Goal: Information Seeking & Learning: Learn about a topic

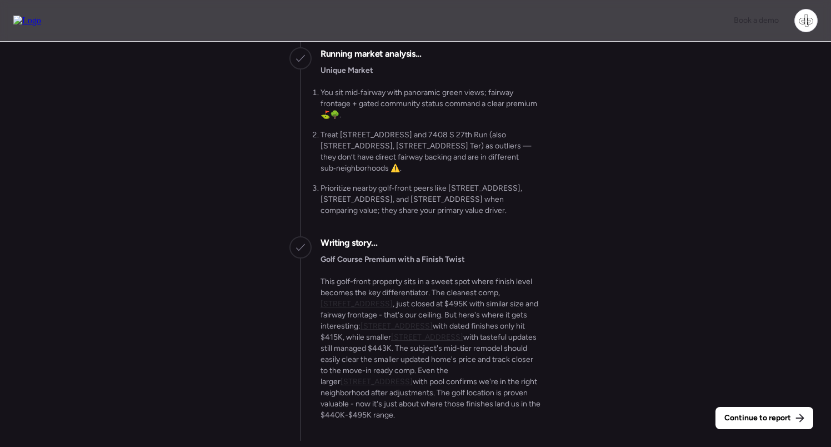
click at [426, 342] on u "[STREET_ADDRESS]" at bounding box center [427, 336] width 72 height 9
click at [781, 419] on span "Continue to report" at bounding box center [757, 417] width 67 height 11
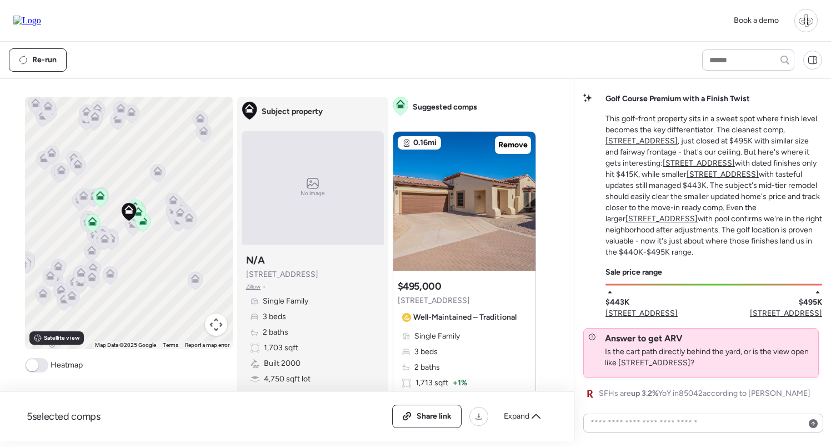
click at [698, 214] on u "2633 E Fremont Rd" at bounding box center [661, 218] width 72 height 9
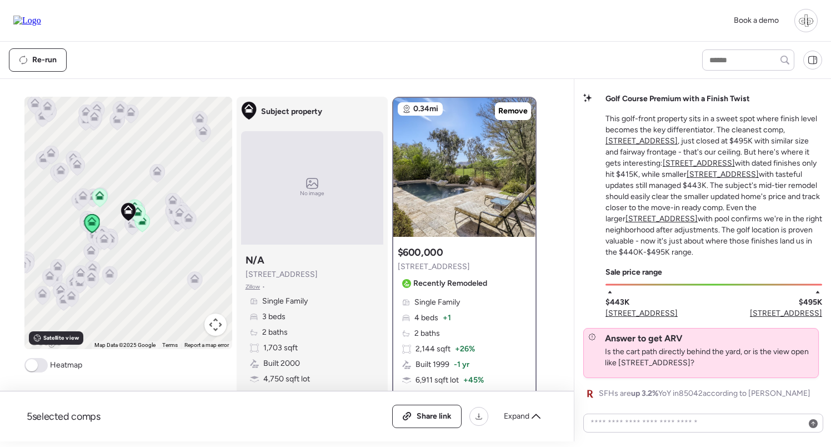
click at [715, 178] on u "7041 S Golfside Ln" at bounding box center [722, 173] width 72 height 9
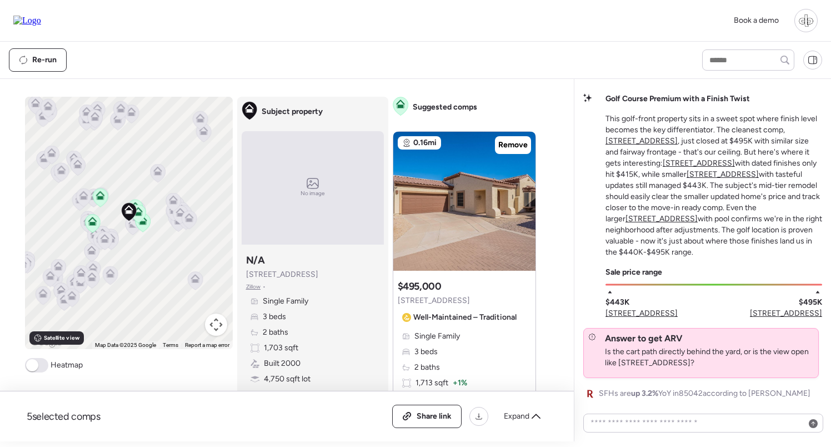
click at [698, 214] on u "2633 E Fremont Rd" at bounding box center [661, 218] width 72 height 9
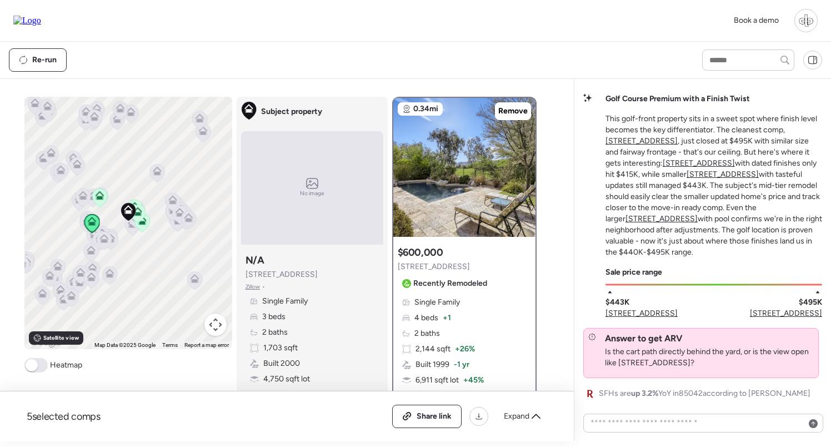
click at [653, 312] on span "[STREET_ADDRESS]" at bounding box center [641, 313] width 72 height 11
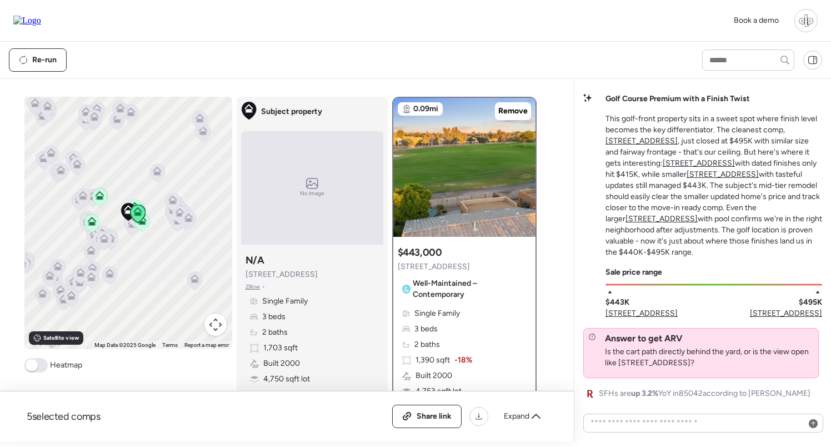
click at [795, 312] on span "[STREET_ADDRESS]" at bounding box center [786, 313] width 72 height 11
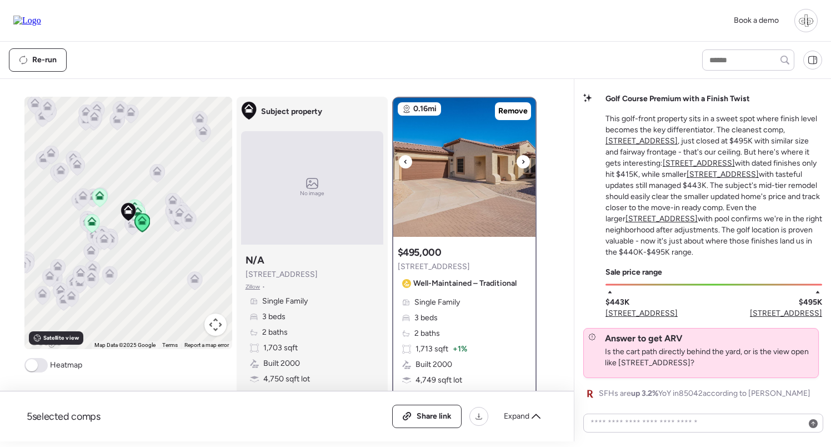
click at [487, 201] on img at bounding box center [464, 167] width 142 height 139
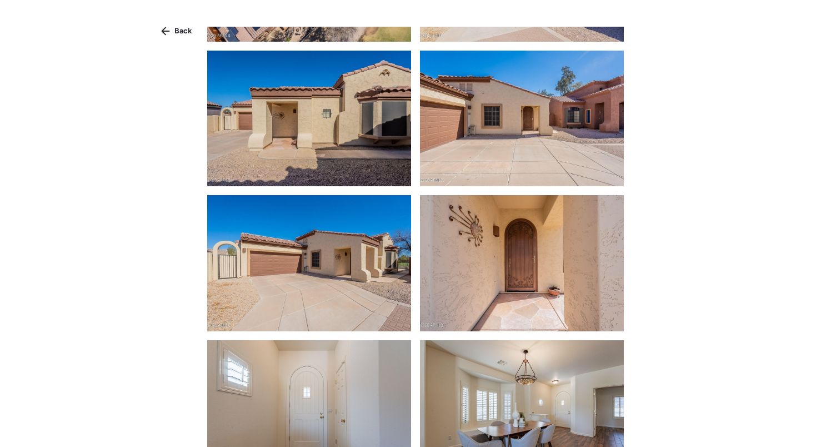
scroll to position [1302, 0]
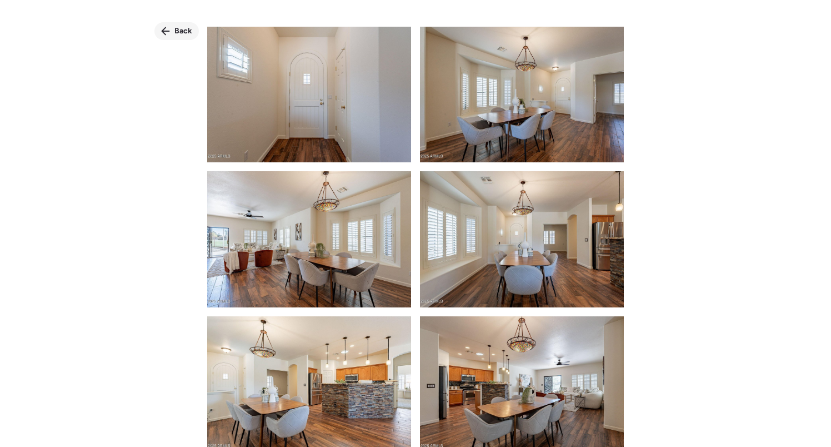
click at [178, 28] on span "Back" at bounding box center [183, 31] width 18 height 11
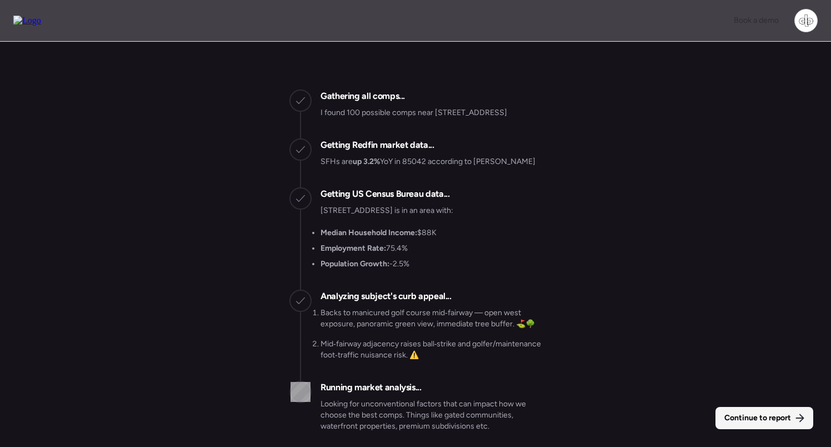
click at [744, 413] on span "Continue to report" at bounding box center [757, 417] width 67 height 11
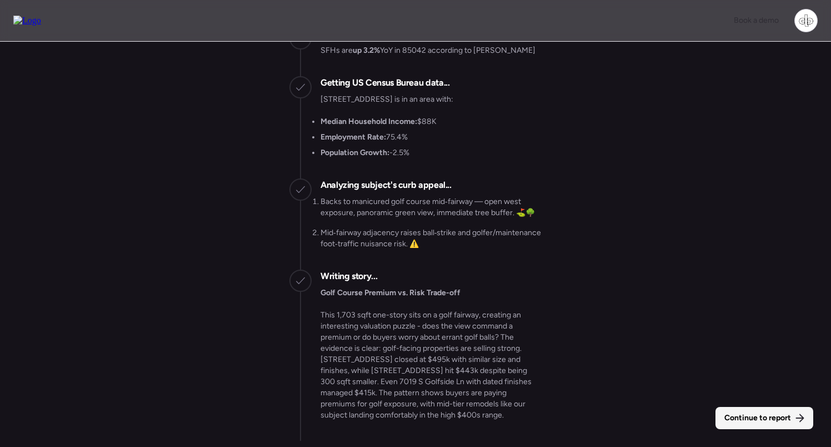
click at [729, 415] on span "Continue to report" at bounding box center [757, 417] width 67 height 11
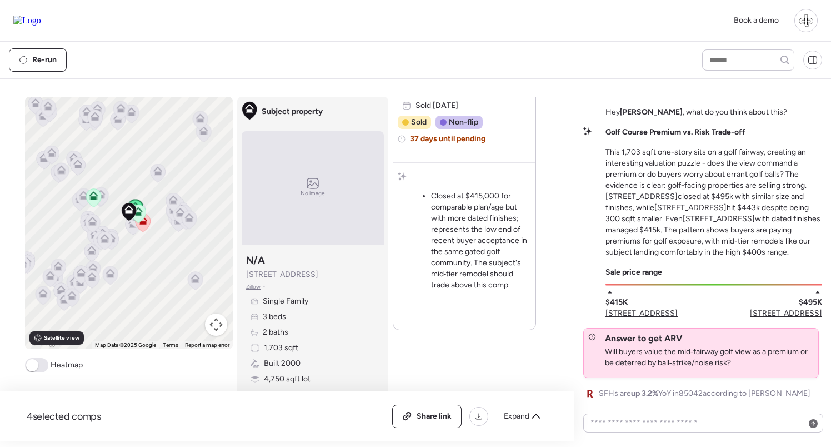
scroll to position [2025, 0]
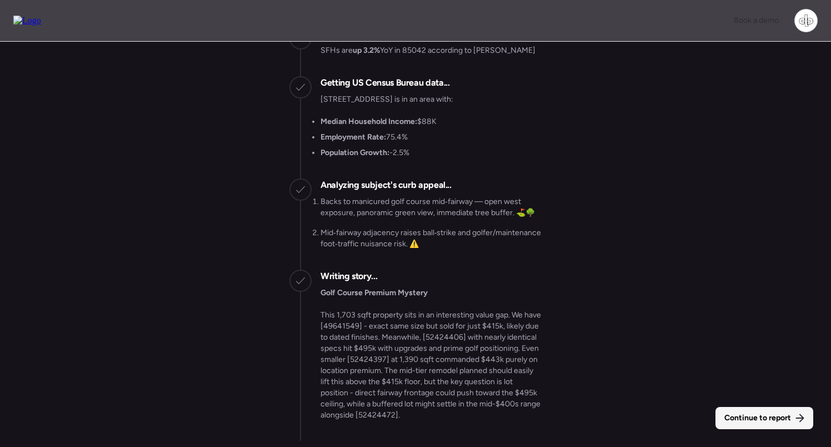
click at [733, 408] on div "Continue to report" at bounding box center [764, 418] width 98 height 22
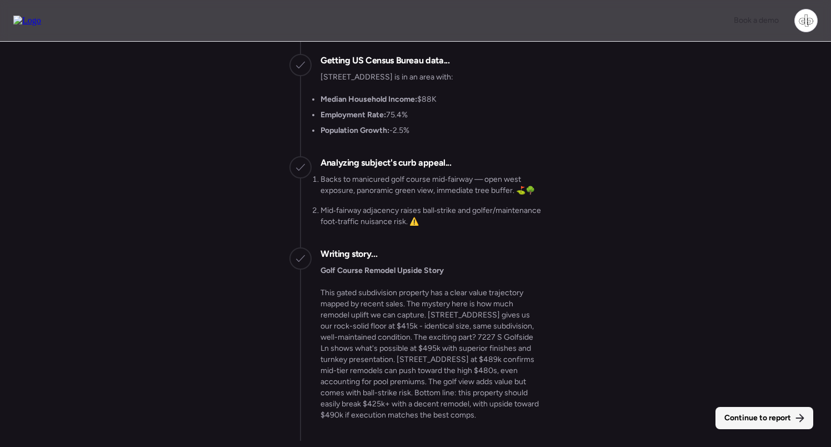
click at [776, 418] on span "Continue to report" at bounding box center [757, 417] width 67 height 11
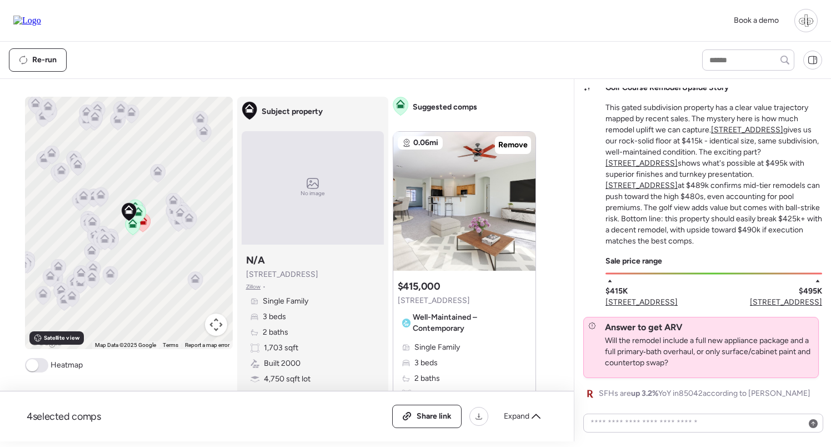
click at [810, 303] on span "7227 S Golfside Ln" at bounding box center [786, 302] width 72 height 11
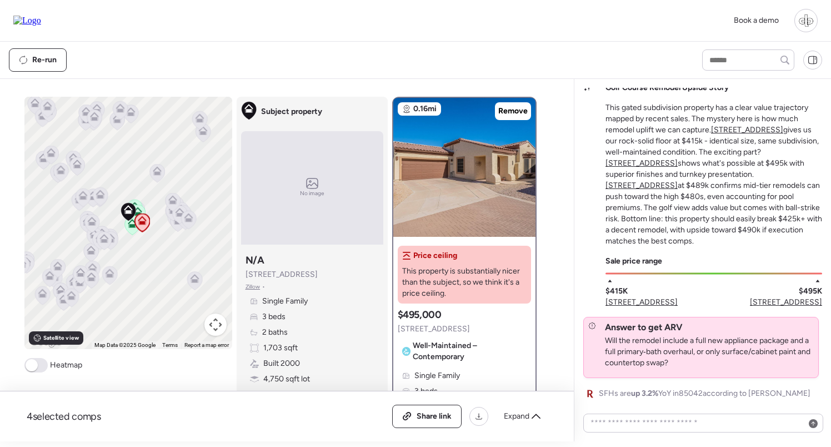
click at [651, 301] on span "[STREET_ADDRESS]" at bounding box center [641, 302] width 72 height 11
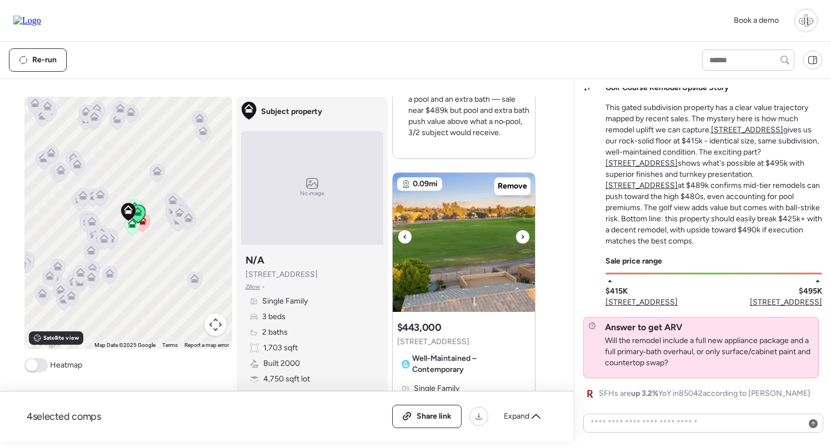
scroll to position [1867, 0]
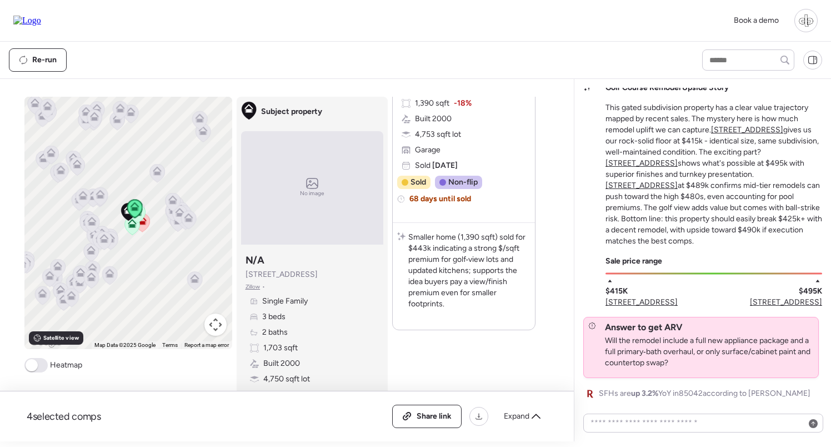
click at [678, 185] on u "[STREET_ADDRESS]" at bounding box center [641, 185] width 72 height 9
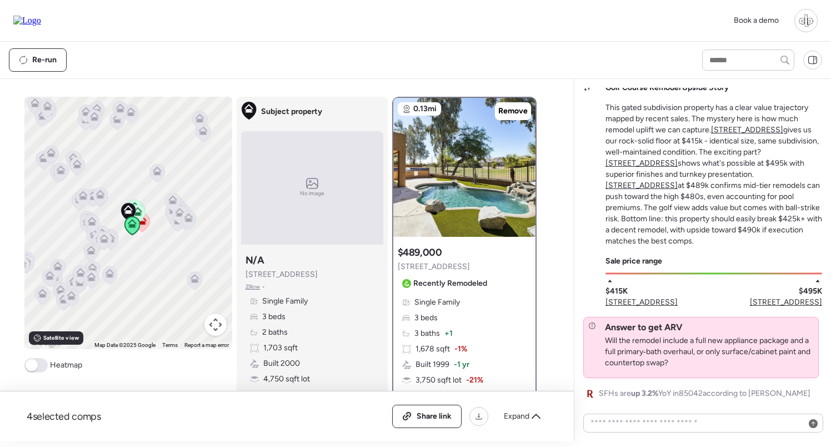
scroll to position [0, 0]
click at [468, 191] on img at bounding box center [464, 167] width 142 height 139
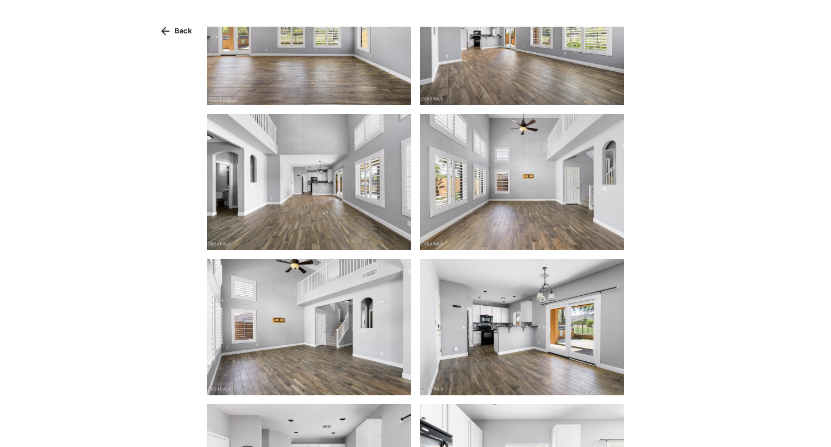
scroll to position [710, 0]
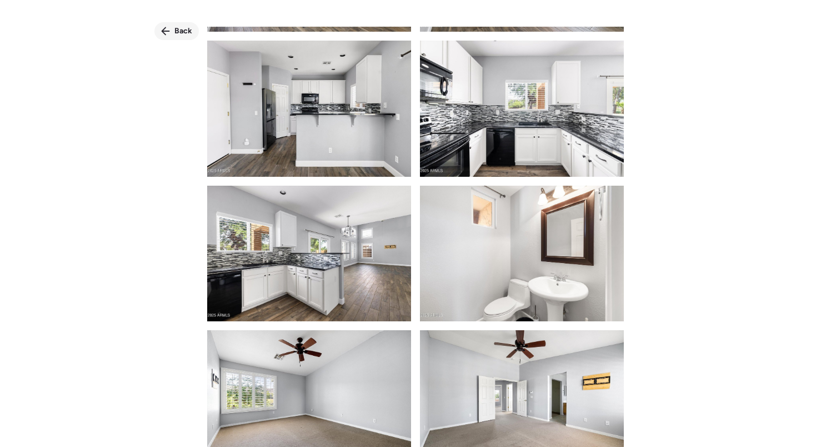
click at [184, 32] on span "Back" at bounding box center [183, 31] width 18 height 11
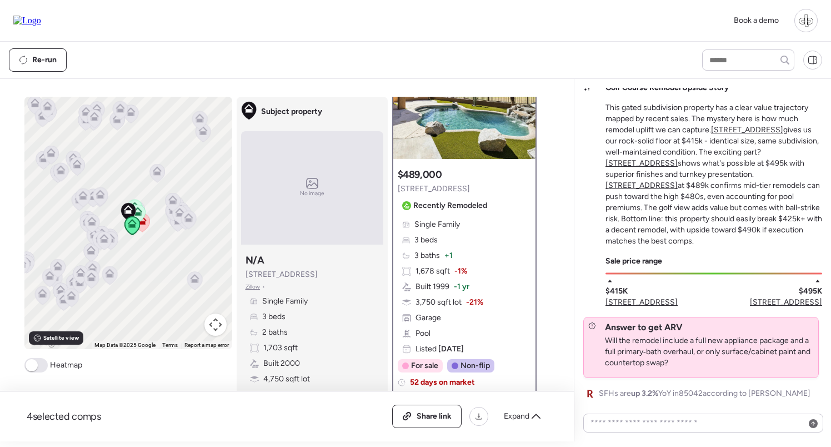
scroll to position [32, 0]
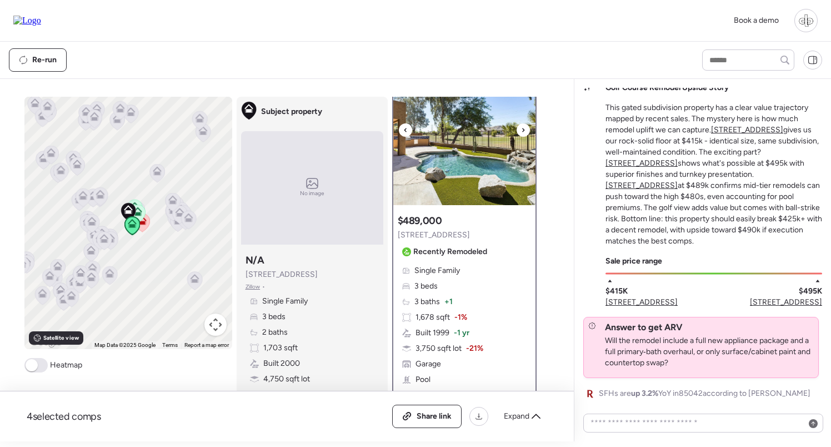
click at [465, 146] on img at bounding box center [464, 135] width 142 height 139
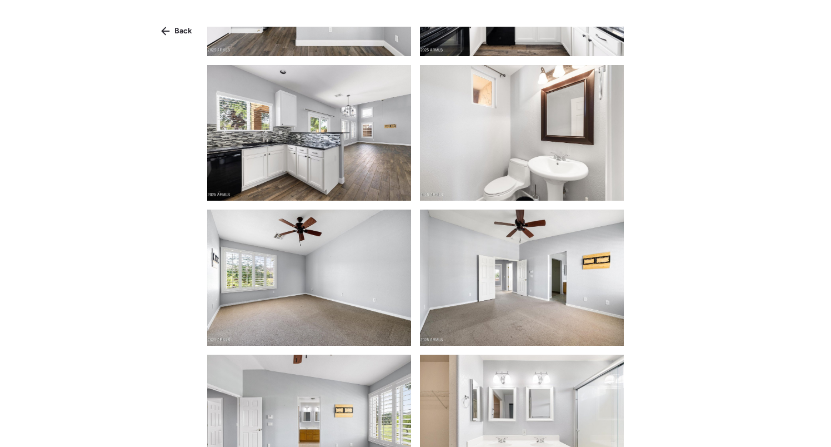
scroll to position [788, 0]
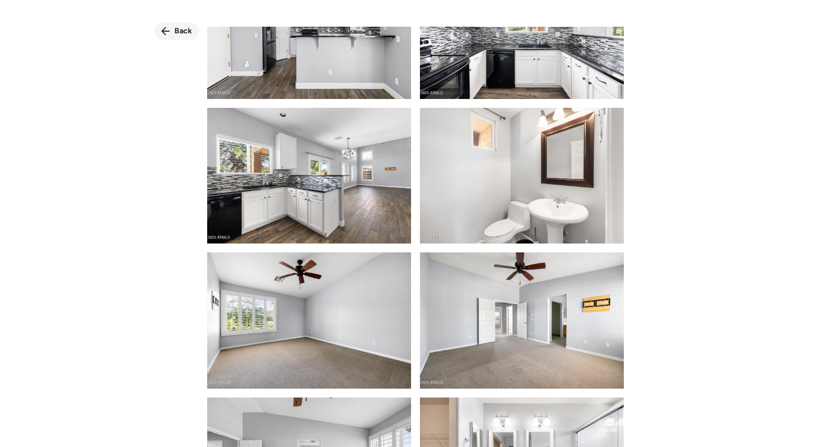
click at [172, 37] on div "Back" at bounding box center [176, 31] width 44 height 18
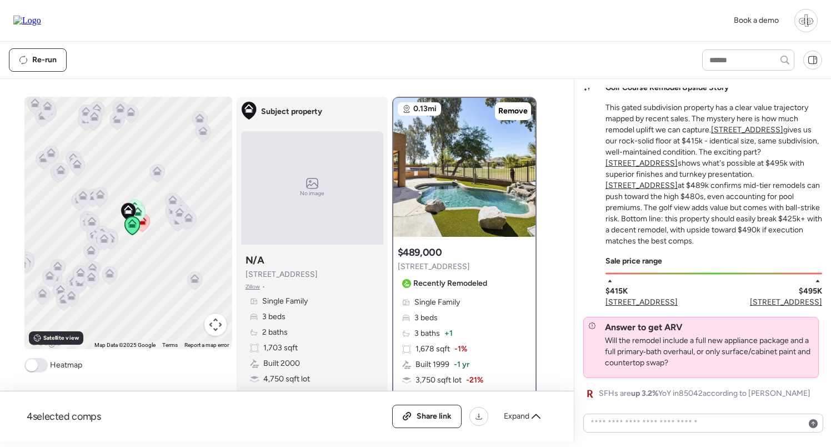
scroll to position [0, 0]
click at [102, 198] on icon at bounding box center [99, 196] width 7 height 3
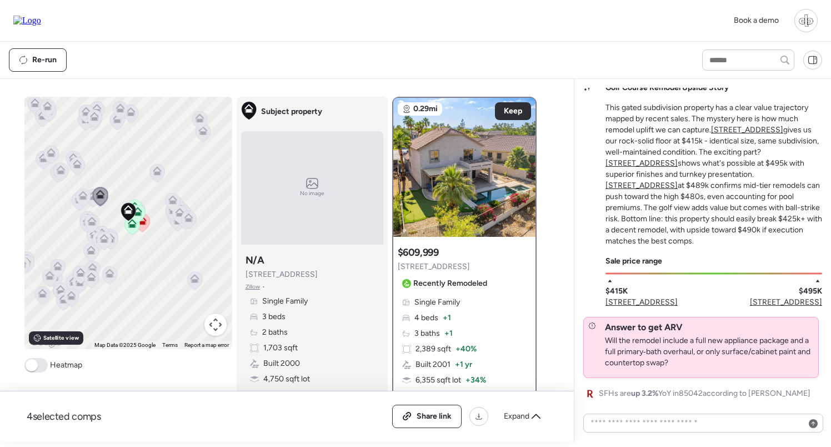
scroll to position [171, 0]
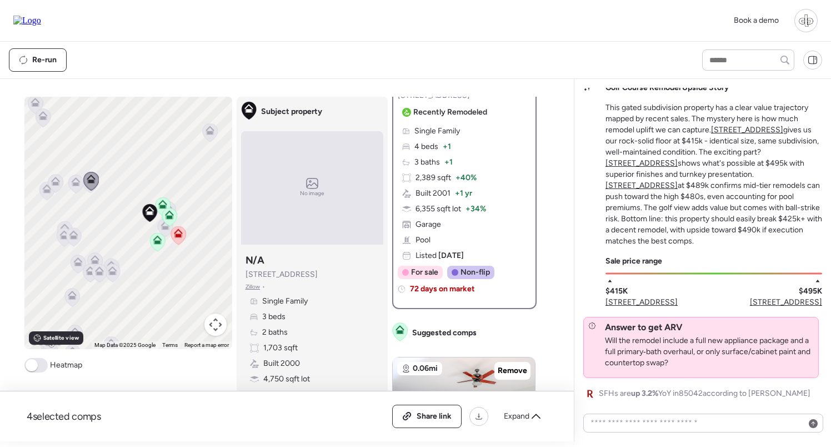
click at [161, 229] on icon at bounding box center [165, 225] width 9 height 9
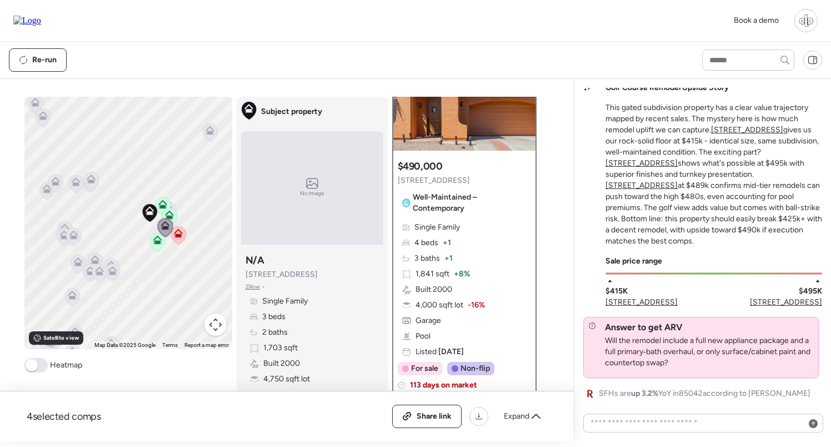
scroll to position [88, 0]
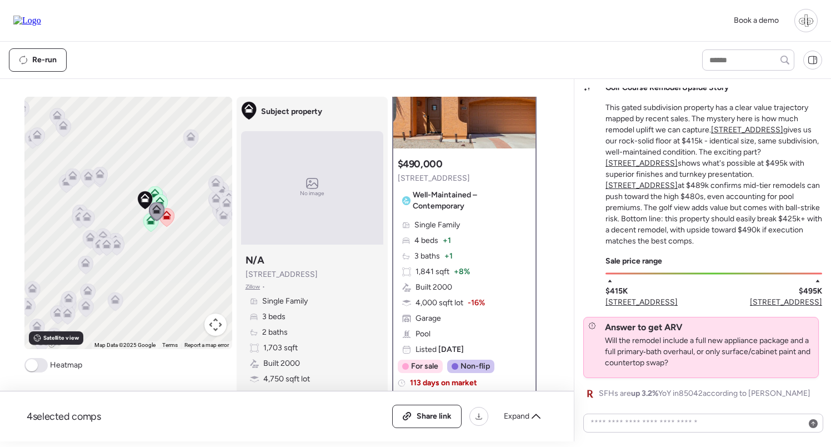
click at [102, 233] on icon at bounding box center [102, 233] width 8 height 5
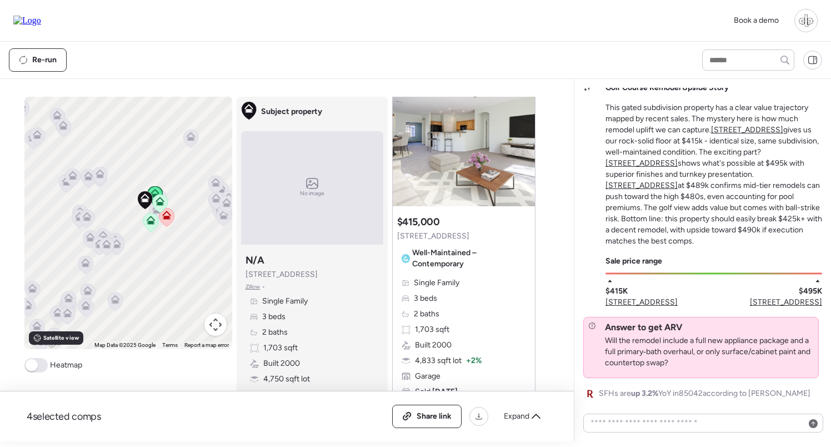
scroll to position [362, 0]
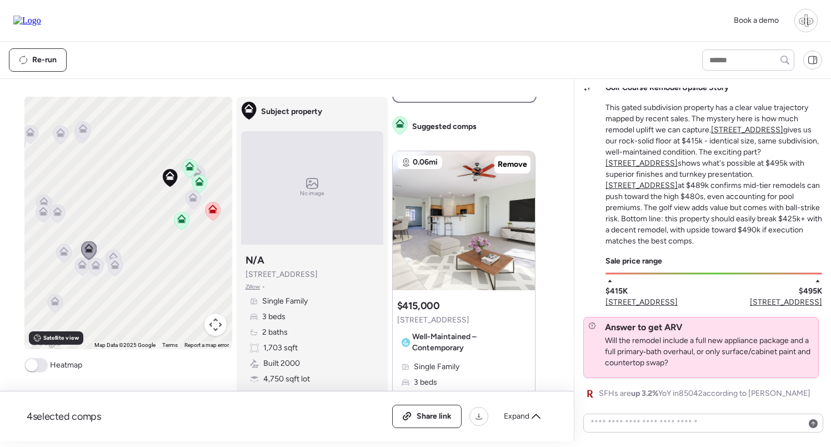
click at [112, 253] on icon at bounding box center [113, 256] width 9 height 9
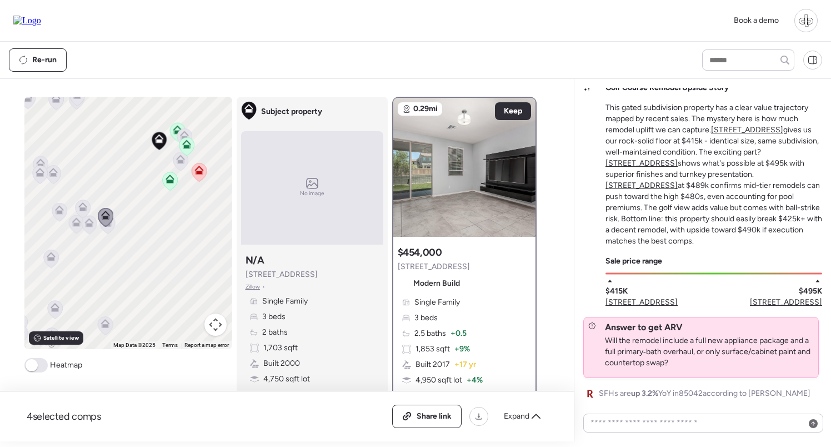
scroll to position [0, 0]
click at [84, 204] on icon at bounding box center [82, 204] width 8 height 5
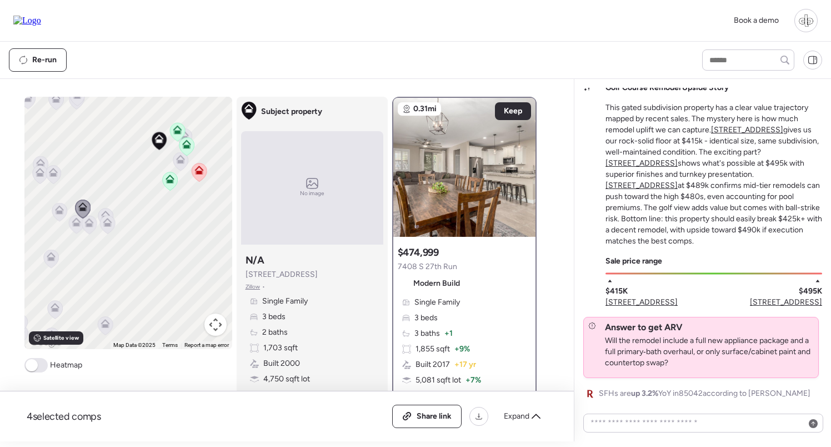
click at [173, 179] on icon at bounding box center [170, 176] width 8 height 5
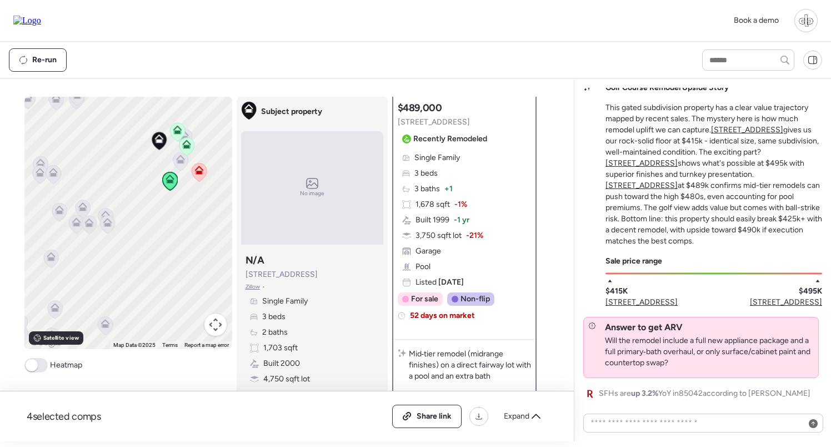
scroll to position [241, 0]
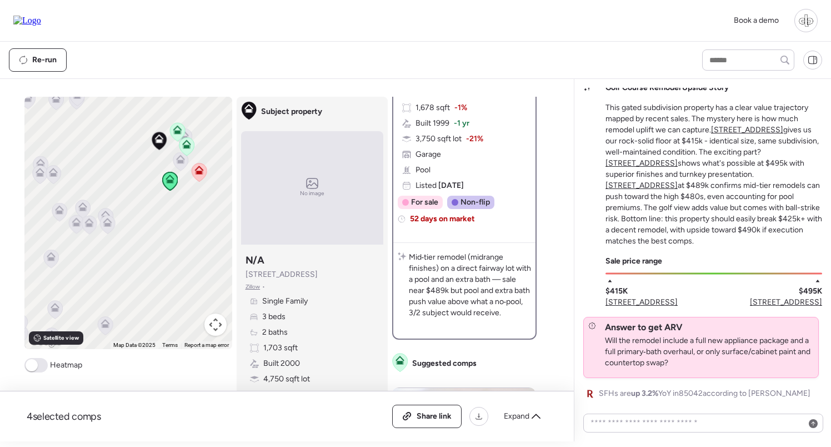
click at [107, 222] on icon at bounding box center [107, 222] width 9 height 9
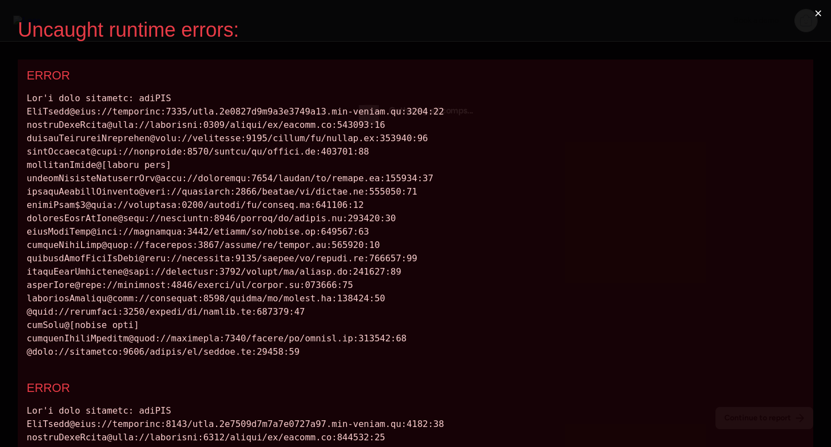
scroll to position [0, 0]
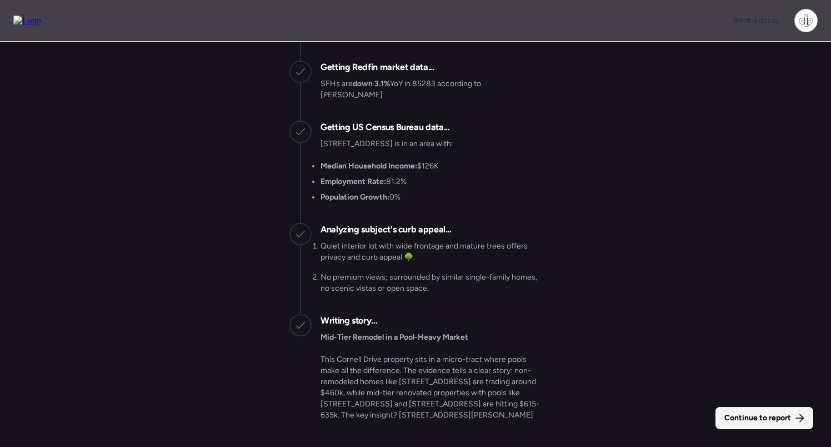
click at [743, 410] on div "Continue to report" at bounding box center [764, 418] width 98 height 22
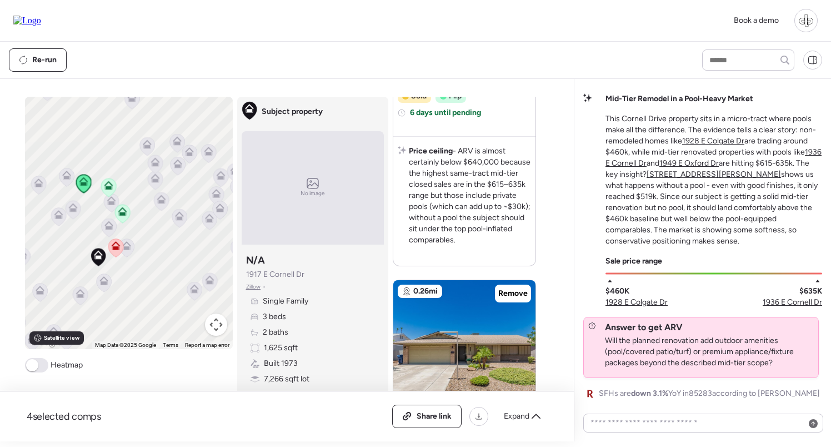
scroll to position [948, 0]
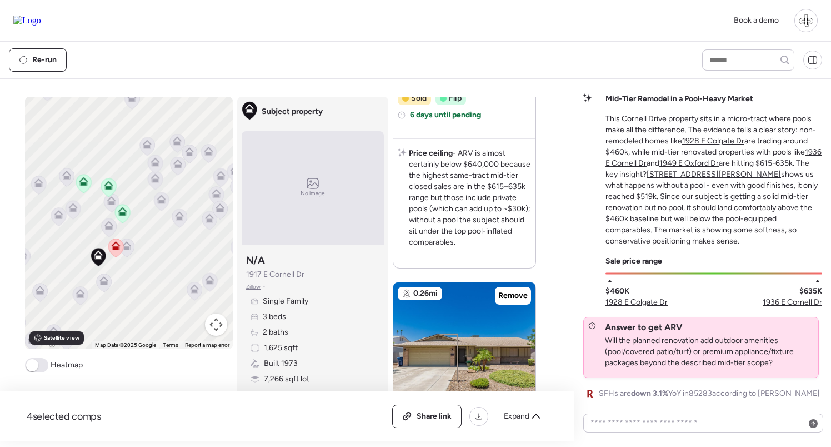
click at [103, 232] on icon at bounding box center [108, 227] width 15 height 18
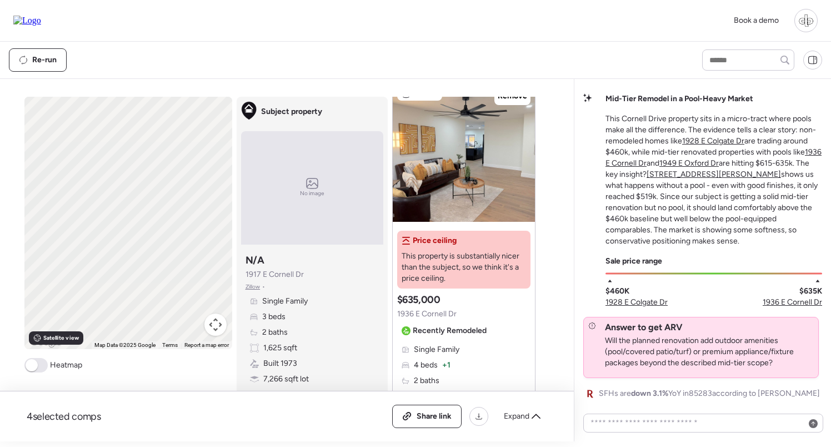
scroll to position [0, 0]
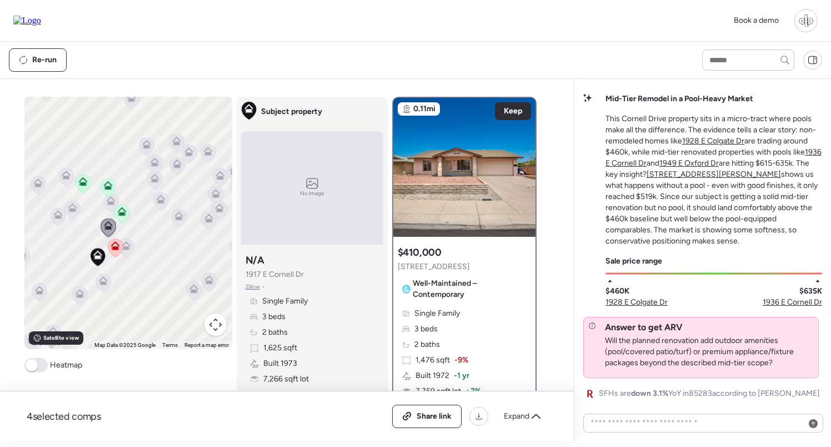
click at [102, 281] on icon at bounding box center [103, 280] width 9 height 9
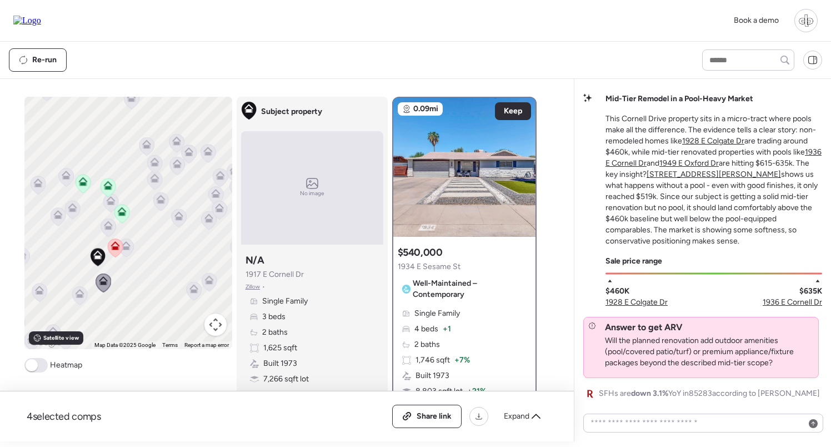
click at [129, 247] on icon at bounding box center [125, 247] width 7 height 3
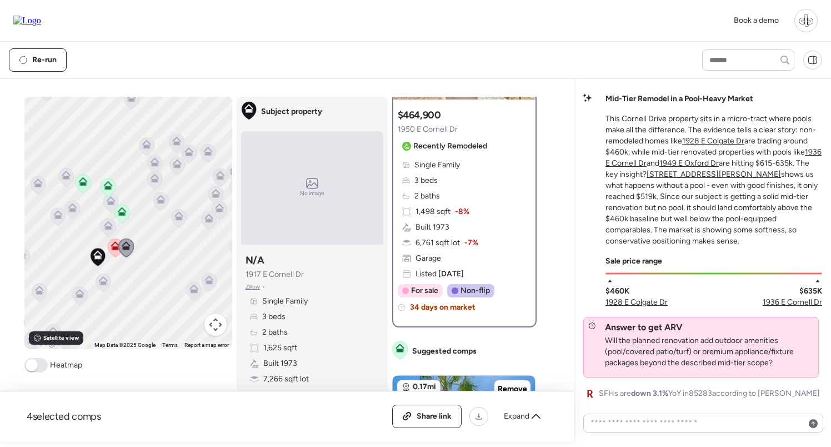
scroll to position [138, 0]
click at [76, 292] on icon at bounding box center [79, 293] width 9 height 9
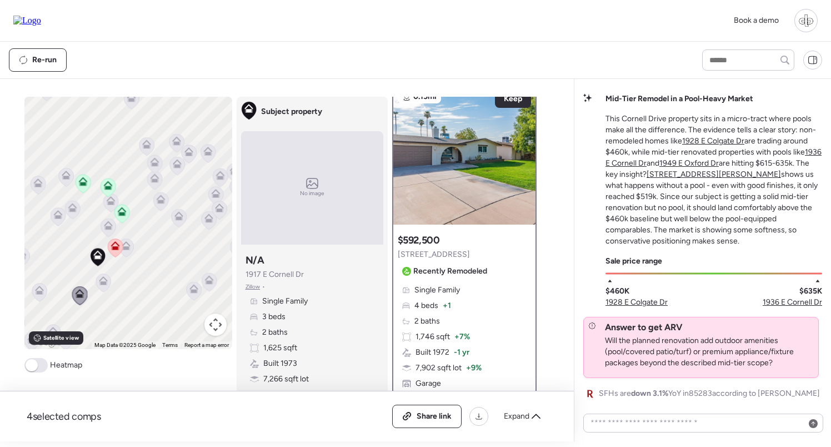
scroll to position [0, 0]
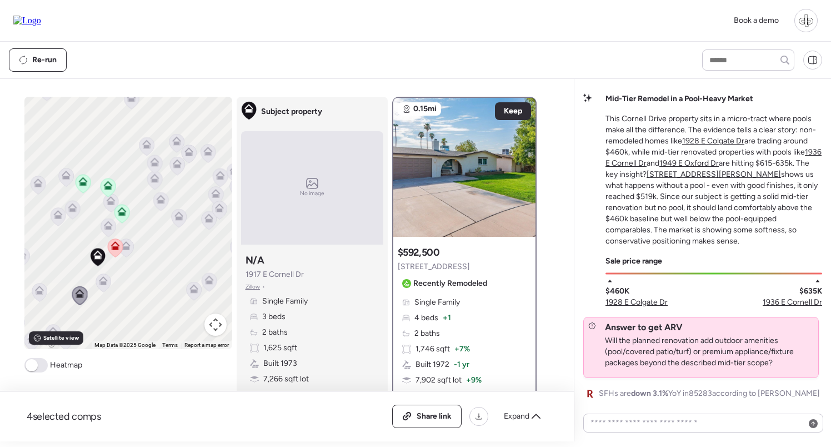
click at [38, 292] on icon at bounding box center [39, 291] width 7 height 3
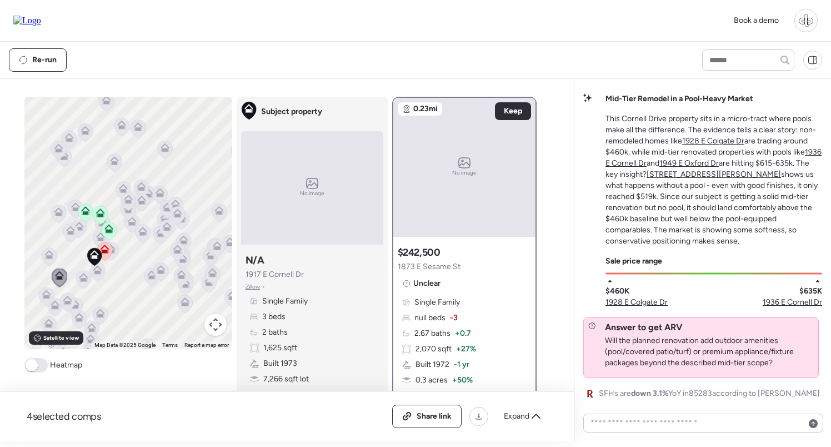
click at [81, 281] on icon at bounding box center [82, 279] width 7 height 3
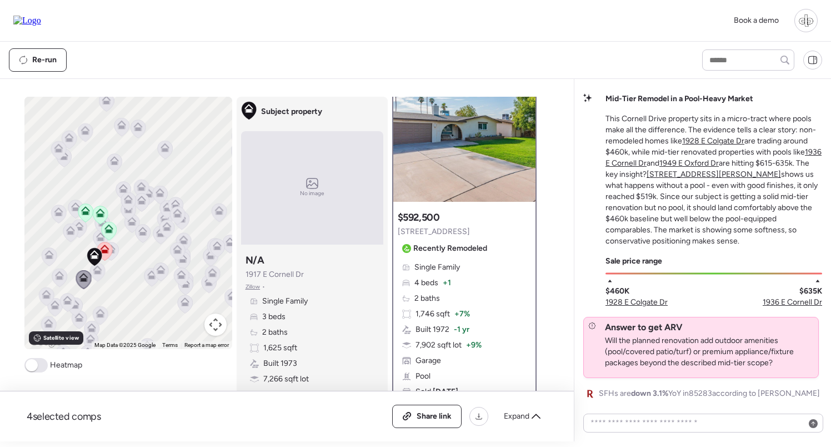
scroll to position [34, 0]
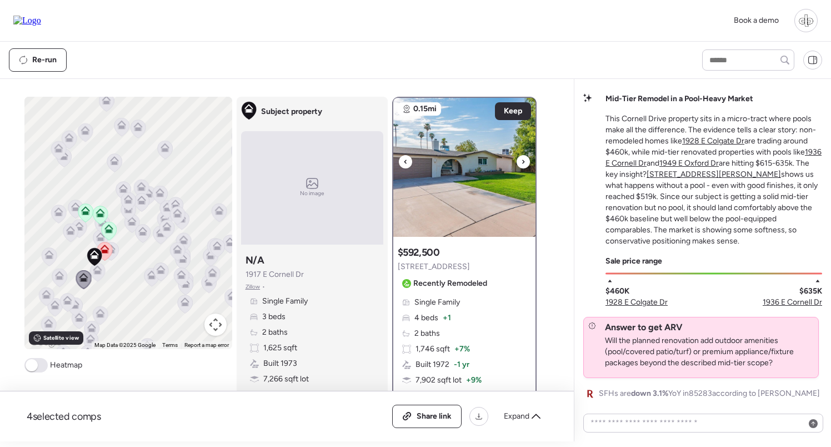
click at [470, 201] on img at bounding box center [464, 167] width 142 height 139
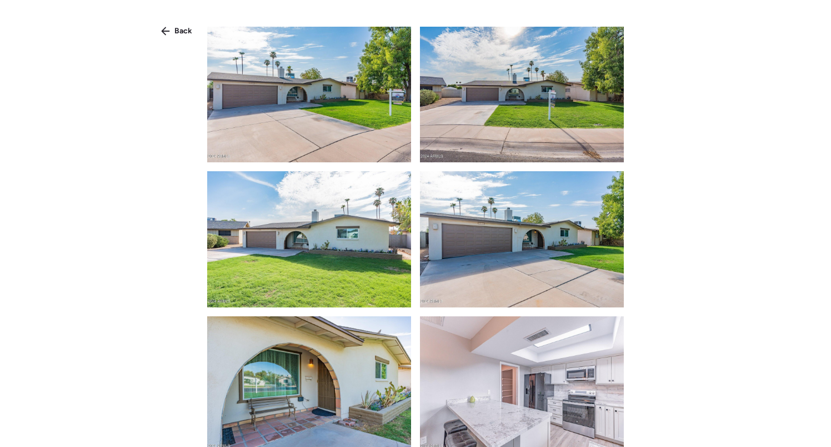
scroll to position [445, 0]
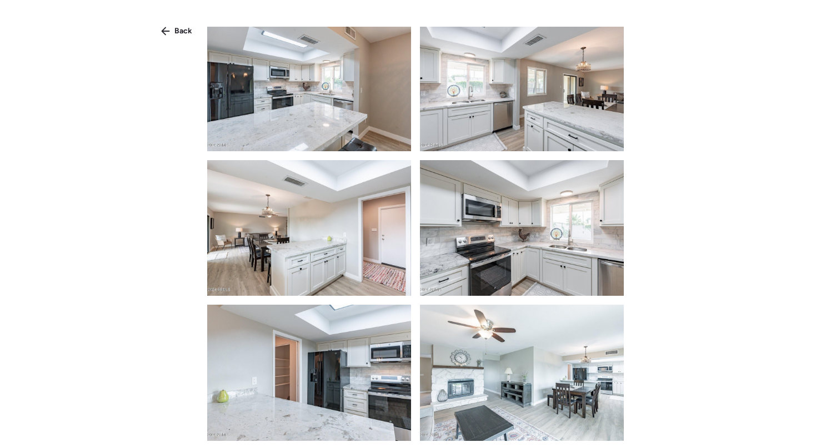
drag, startPoint x: 178, startPoint y: 30, endPoint x: 265, endPoint y: 63, distance: 93.9
click at [178, 31] on span "Back" at bounding box center [183, 31] width 18 height 11
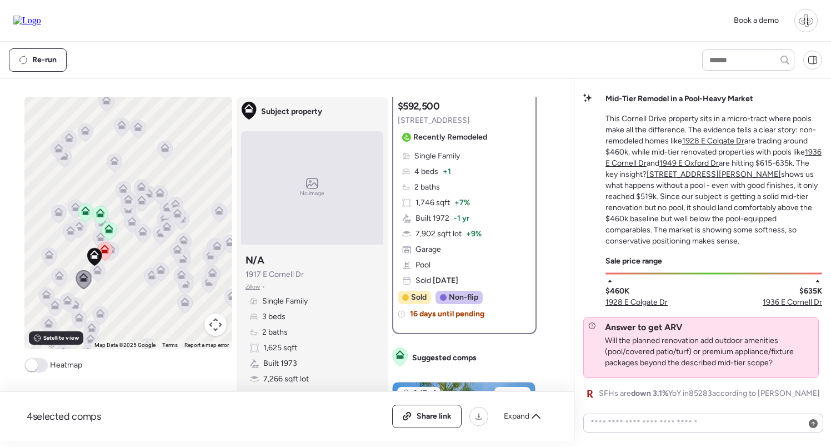
scroll to position [147, 0]
click at [73, 232] on icon at bounding box center [70, 230] width 9 height 9
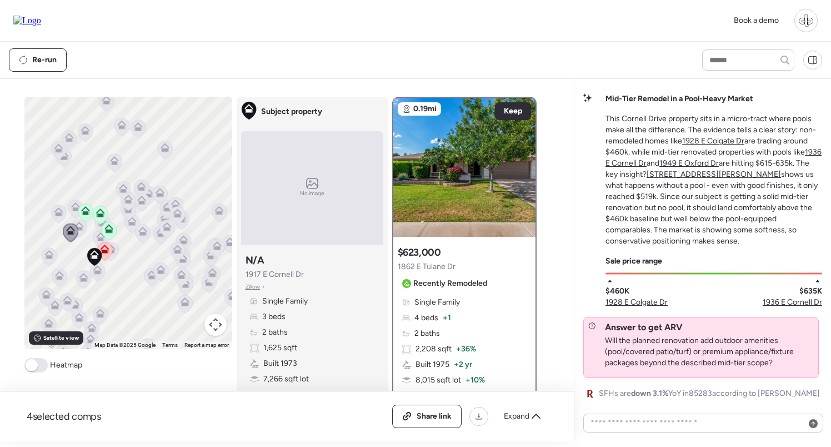
click at [83, 229] on icon at bounding box center [79, 228] width 15 height 18
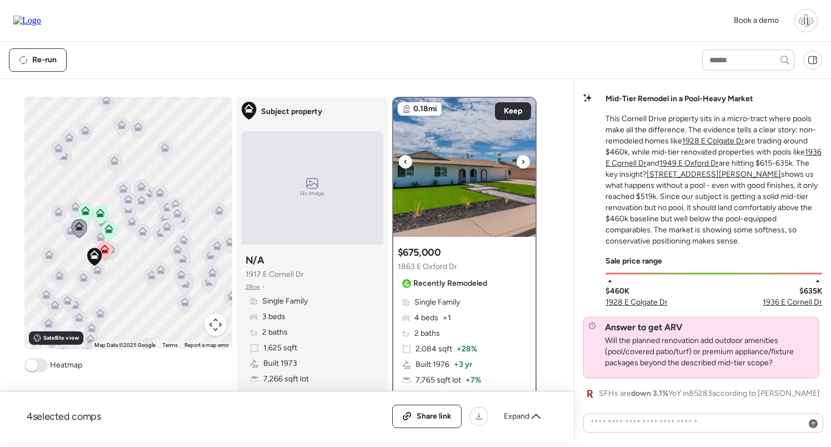
click at [503, 150] on img at bounding box center [464, 167] width 142 height 139
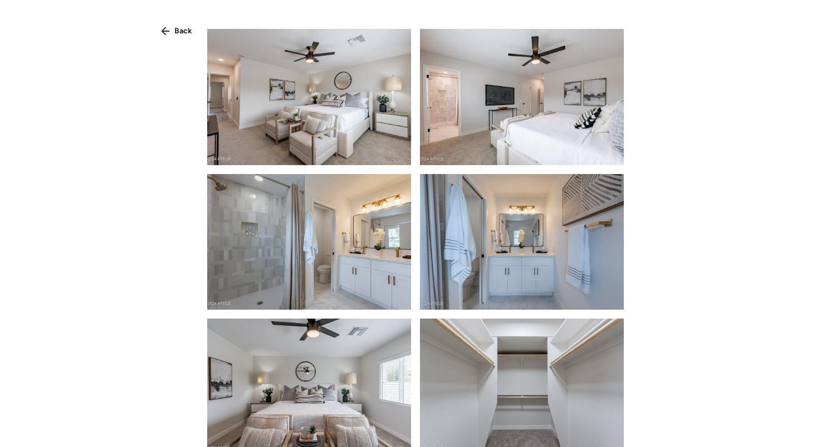
scroll to position [1713, 0]
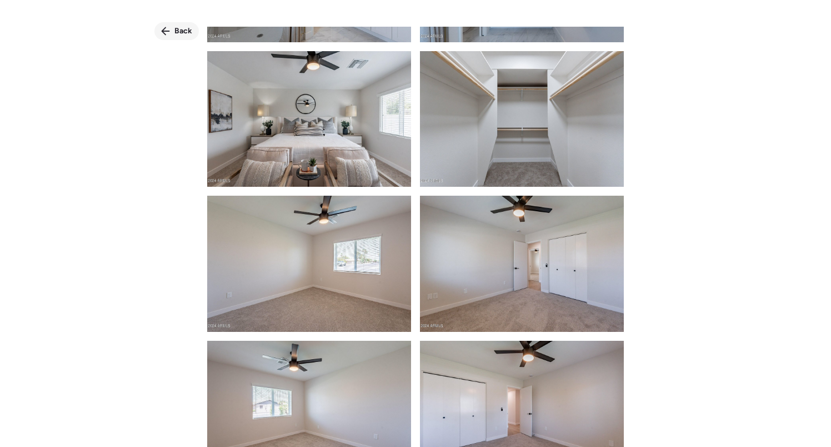
click at [172, 32] on div "Back" at bounding box center [176, 31] width 44 height 18
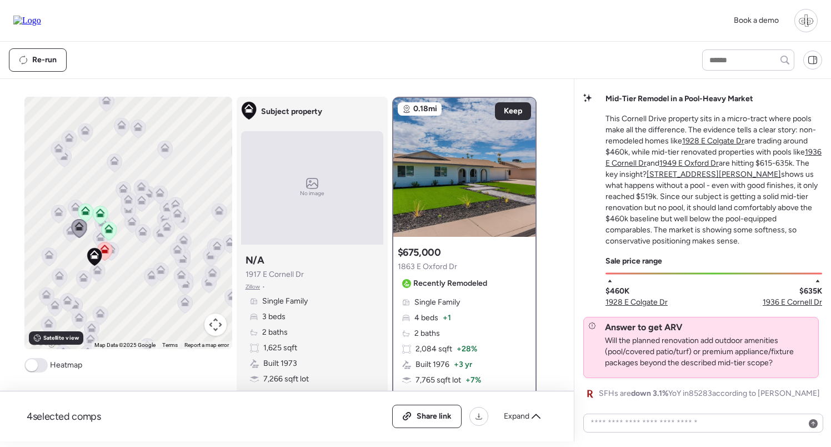
scroll to position [0, 0]
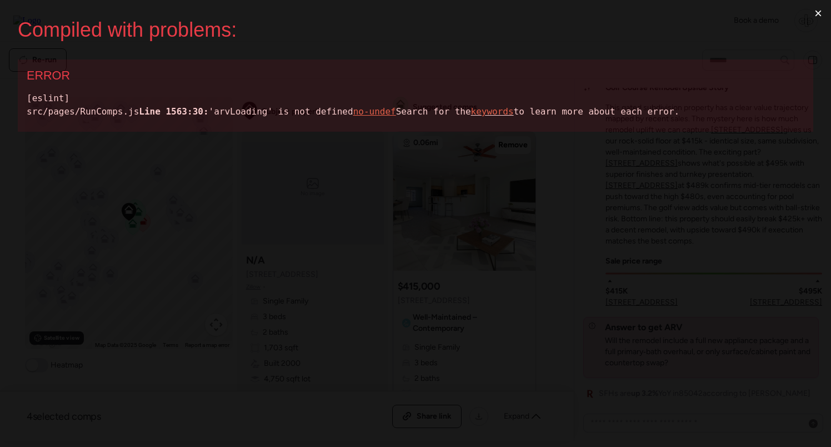
click at [153, 118] on div "[eslint] src/pages/RunComps.js Line 1563:30: 'arvLoading' is not defined no-und…" at bounding box center [416, 105] width 778 height 27
